Goal: Task Accomplishment & Management: Manage account settings

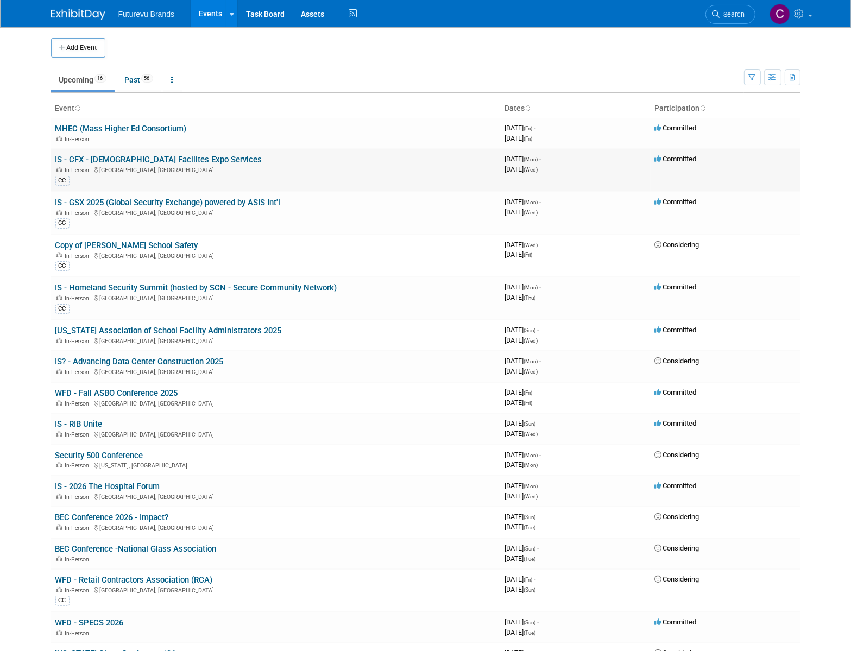
click at [147, 158] on link "IS - CFX - [DEMOGRAPHIC_DATA] Facilites Expo Services" at bounding box center [158, 160] width 207 height 10
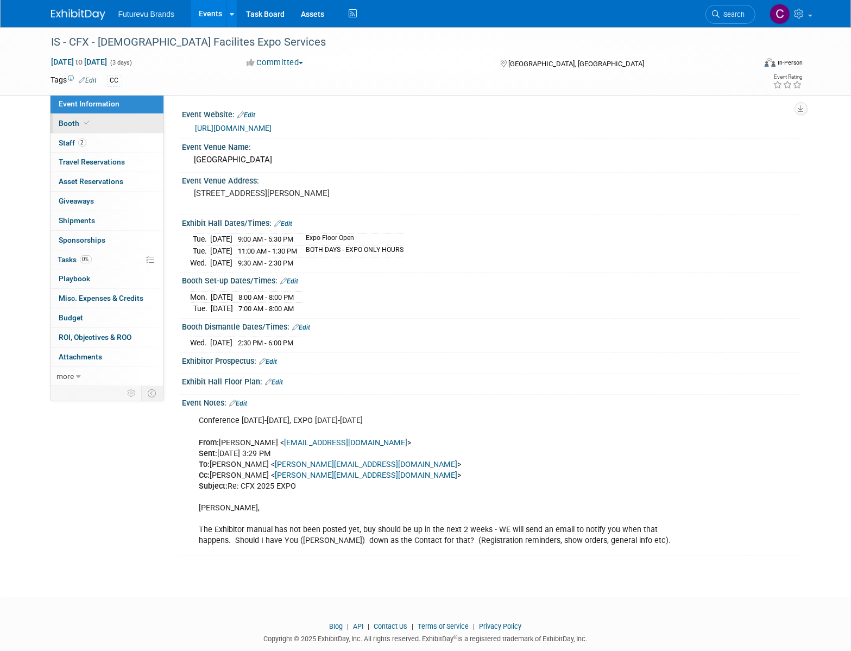
click at [66, 127] on span "Booth" at bounding box center [75, 123] width 33 height 9
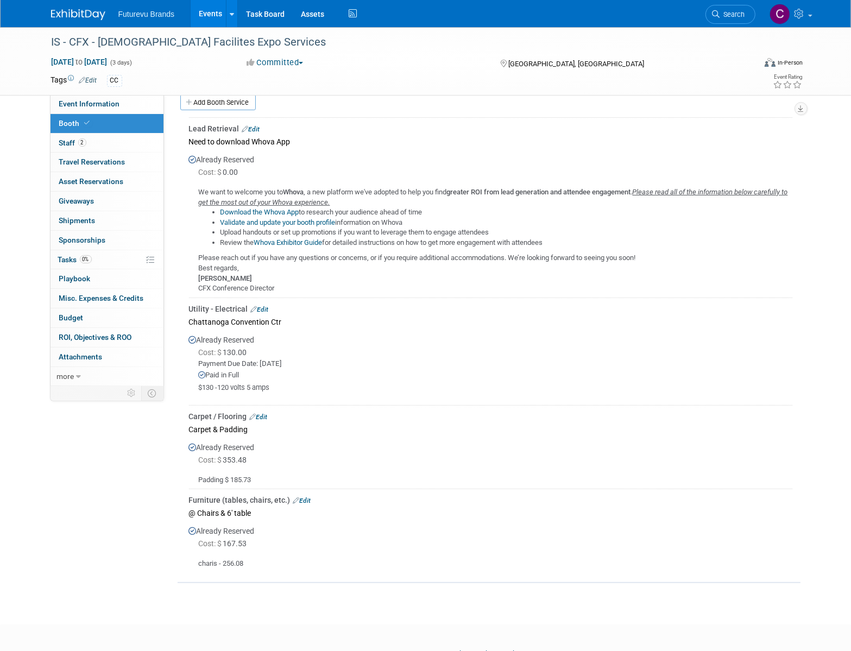
scroll to position [217, 0]
click at [161, 12] on span "Futurevu Brands" at bounding box center [146, 14] width 56 height 9
click at [205, 7] on link "Events" at bounding box center [211, 13] width 40 height 27
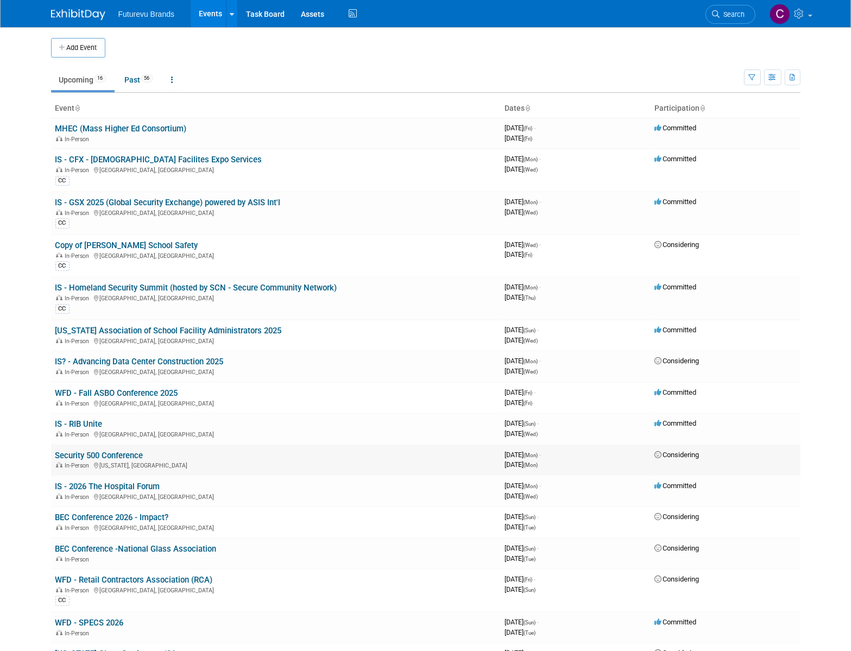
click at [119, 457] on link "Security 500 Conference" at bounding box center [99, 456] width 88 height 10
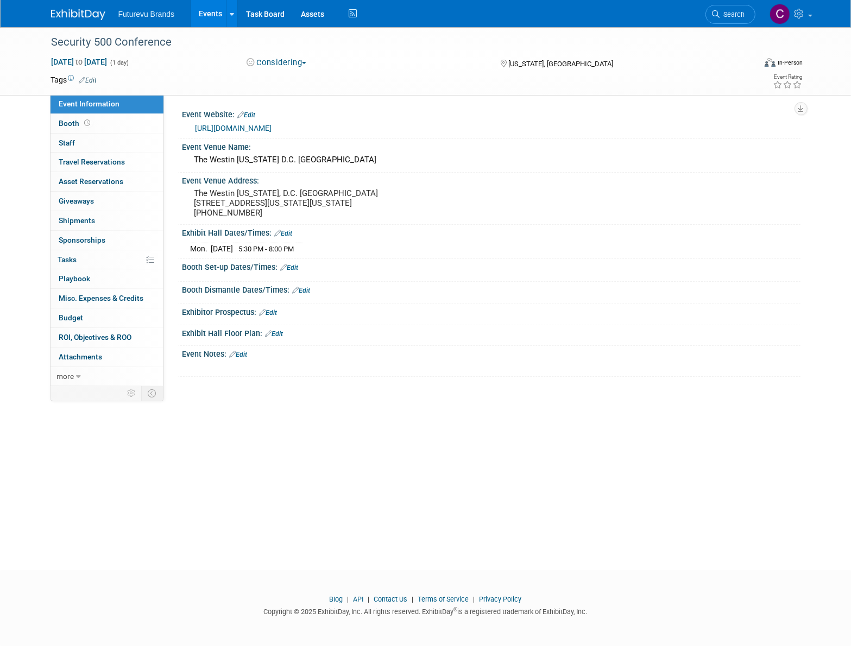
click at [218, 17] on link "Events" at bounding box center [211, 13] width 40 height 27
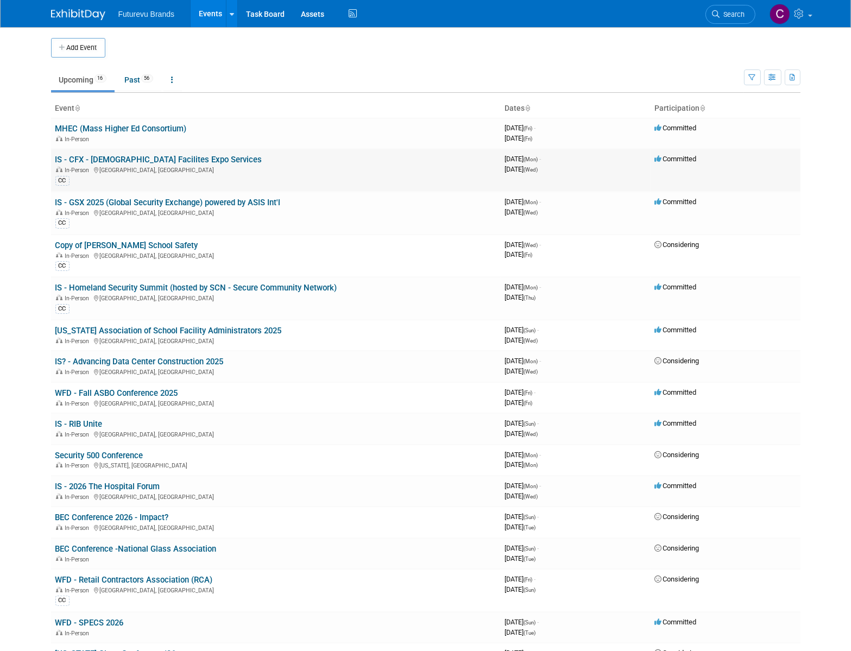
click at [155, 160] on link "IS - CFX - [DEMOGRAPHIC_DATA] Facilites Expo Services" at bounding box center [158, 160] width 207 height 10
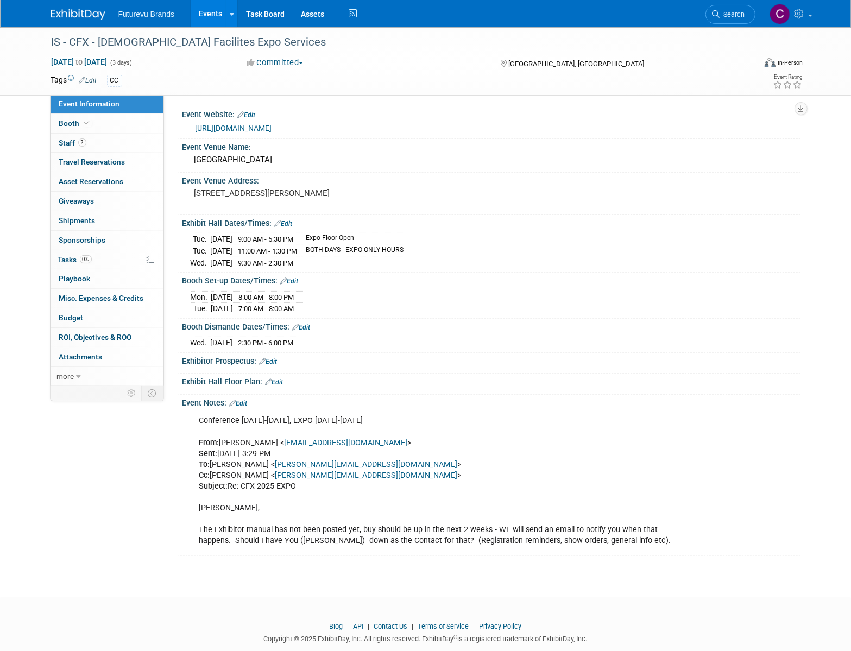
click at [254, 124] on link "https://churchfacilitiesexpo.com/church-safety-conference/" at bounding box center [233, 128] width 77 height 9
click at [70, 116] on link "Booth" at bounding box center [106, 123] width 113 height 19
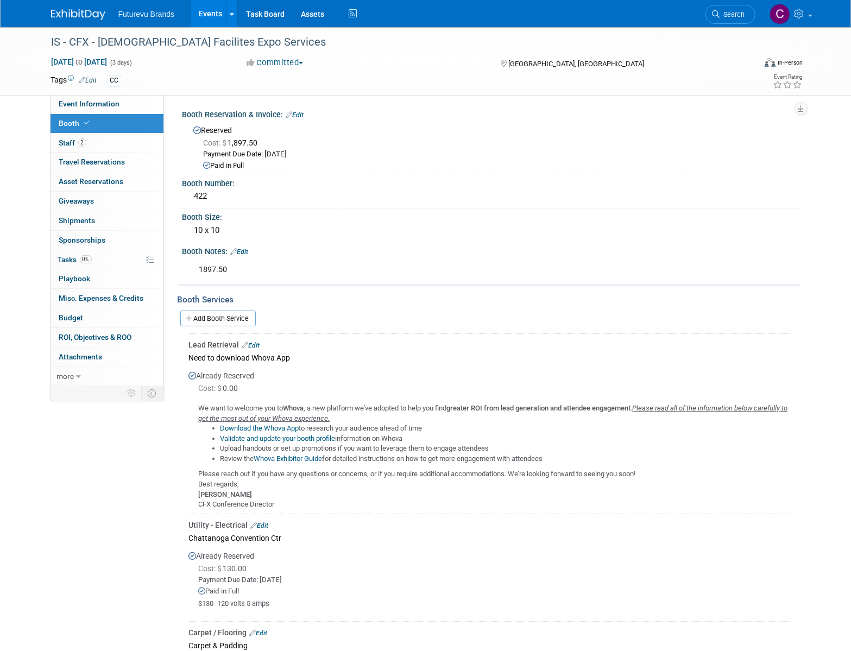
click at [369, 311] on div "Add Booth Service" at bounding box center [489, 318] width 623 height 16
click at [209, 9] on link "Events" at bounding box center [211, 13] width 40 height 27
